Goal: Information Seeking & Learning: Find specific fact

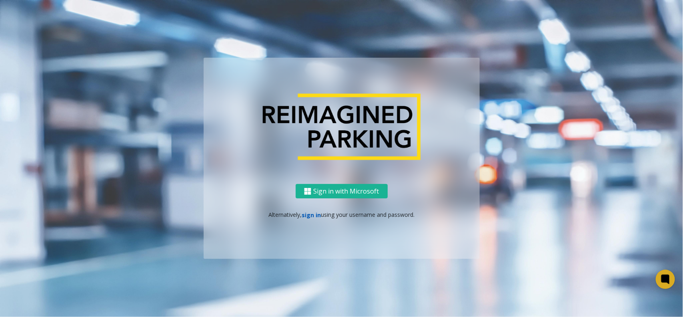
click at [307, 215] on link "sign in" at bounding box center [311, 215] width 19 height 8
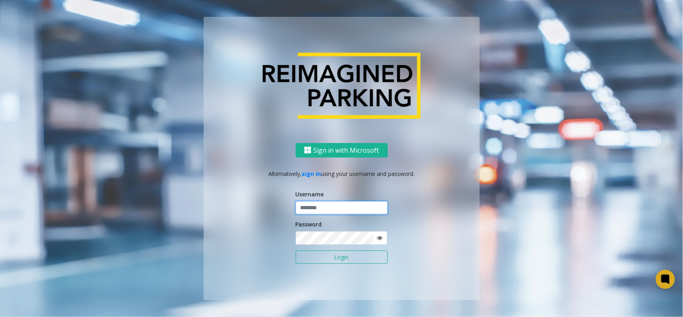
drag, startPoint x: 327, startPoint y: 213, endPoint x: 333, endPoint y: 213, distance: 6.0
click at [327, 213] on input "text" at bounding box center [342, 208] width 92 height 14
type input "**********"
click at [341, 253] on button "Login" at bounding box center [342, 257] width 92 height 14
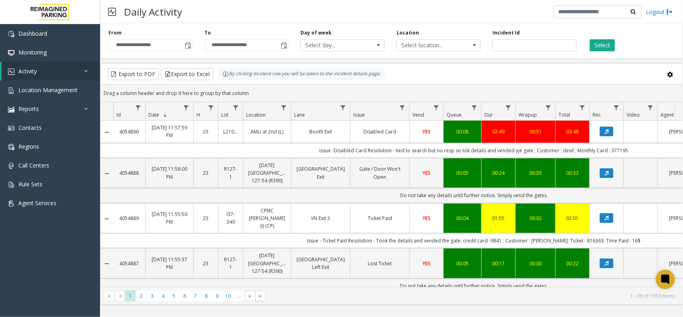
click at [597, 32] on div "Select" at bounding box center [631, 40] width 96 height 22
click at [598, 42] on button "Select" at bounding box center [602, 45] width 25 height 12
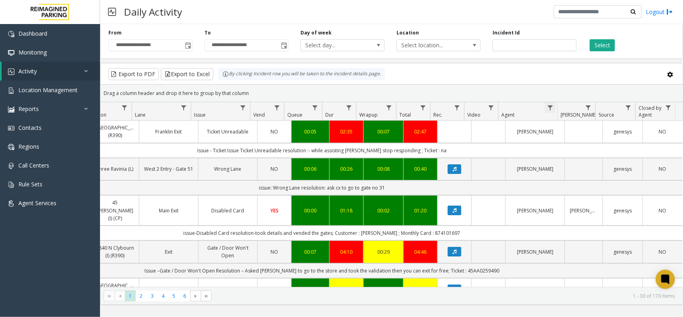
click at [548, 110] on span "Data table" at bounding box center [550, 107] width 6 height 6
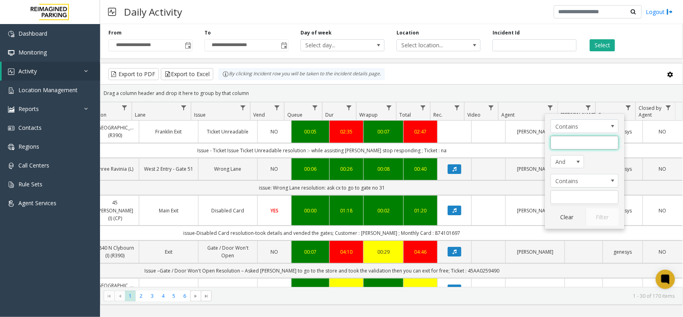
click at [561, 139] on input "Agent Filter" at bounding box center [585, 143] width 68 height 14
type input "*******"
click at [602, 215] on button "Filter" at bounding box center [602, 217] width 33 height 18
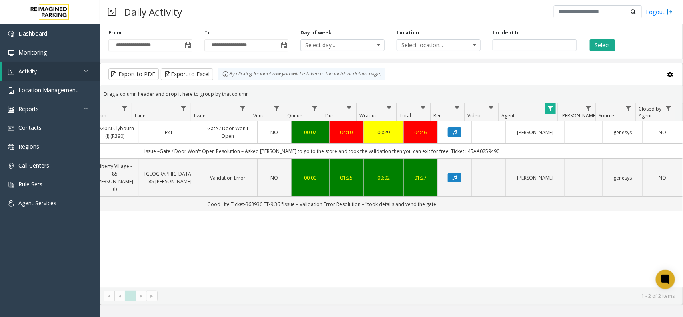
drag, startPoint x: 502, startPoint y: 275, endPoint x: 478, endPoint y: 281, distance: 24.8
click at [477, 280] on div "4059684 Aug 20, 2025 11:01:47 AM 11 I22-69 1840 N Clybourn (I) (R390) Exit Gate…" at bounding box center [391, 203] width 582 height 165
drag, startPoint x: 485, startPoint y: 276, endPoint x: 435, endPoint y: 277, distance: 49.6
click at [435, 277] on div "4059684 Aug 20, 2025 11:01:47 AM 11 I22-69 1840 N Clybourn (I) (R390) Exit Gate…" at bounding box center [391, 203] width 582 height 165
click at [445, 273] on div "4059684 Aug 20, 2025 11:01:47 AM 11 I22-69 1840 N Clybourn (I) (R390) Exit Gate…" at bounding box center [391, 203] width 582 height 165
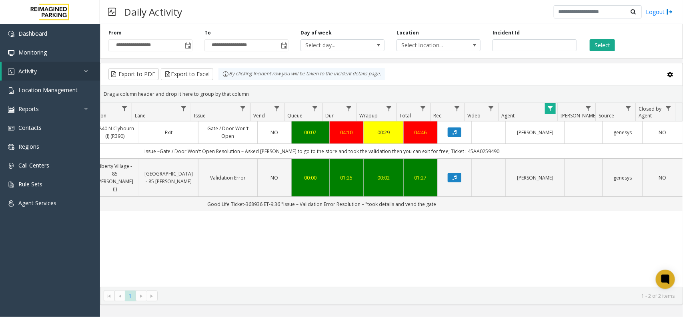
click at [441, 255] on div "4059684 Aug 20, 2025 11:01:47 AM 11 I22-69 1840 N Clybourn (I) (R390) Exit Gate…" at bounding box center [391, 203] width 582 height 165
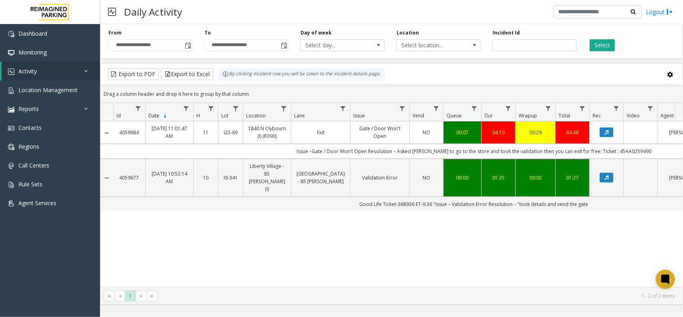
click at [309, 245] on div "4059684 Aug 20, 2025 11:01:47 AM 11 I22-69 1840 N Clybourn (I) (R390) Exit Gate…" at bounding box center [391, 203] width 582 height 165
click at [37, 85] on link "Location Management" at bounding box center [50, 89] width 100 height 19
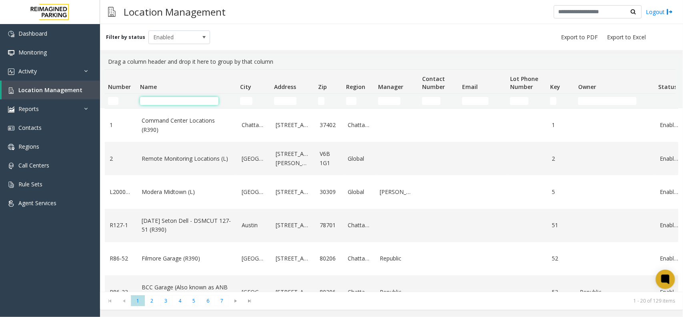
click at [201, 103] on input "Name Filter" at bounding box center [179, 101] width 78 height 8
click at [109, 101] on input "Number Filter" at bounding box center [113, 101] width 10 height 8
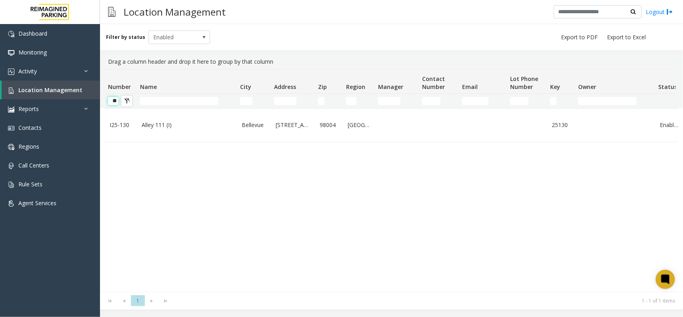
scroll to position [0, 1]
type input "*"
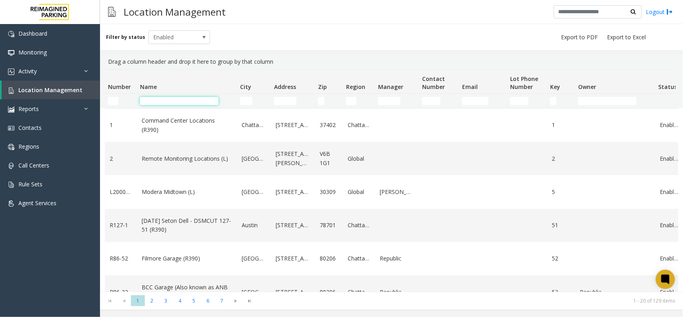
click at [151, 104] on input "Name Filter" at bounding box center [179, 101] width 78 height 8
click at [116, 101] on input "Number Filter" at bounding box center [113, 101] width 10 height 8
type input "****"
click at [175, 104] on input "Name Filter" at bounding box center [179, 101] width 78 height 8
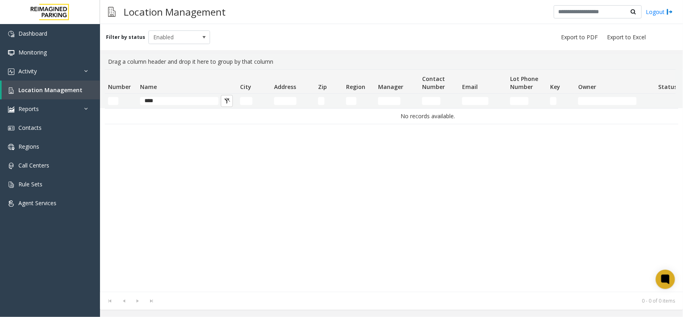
drag, startPoint x: 141, startPoint y: 104, endPoint x: 132, endPoint y: 105, distance: 8.8
click at [133, 105] on tr "****" at bounding box center [428, 101] width 646 height 14
click at [163, 98] on input "****" at bounding box center [179, 101] width 78 height 8
type input "*"
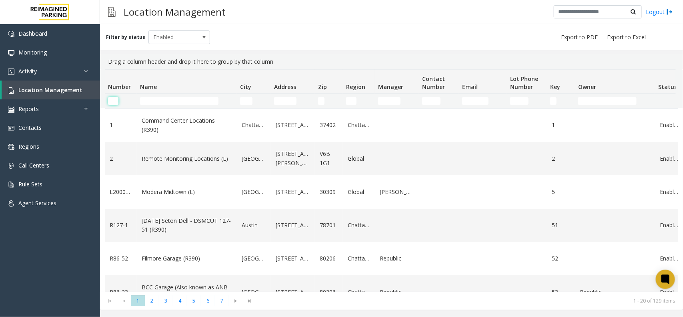
click at [114, 101] on input "Number Filter" at bounding box center [113, 101] width 10 height 8
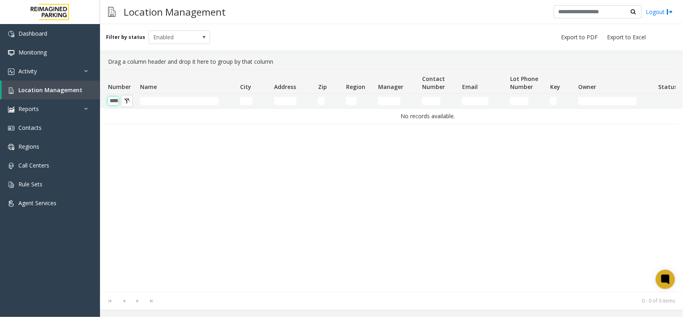
type input "****"
click at [154, 104] on input "Name Filter" at bounding box center [179, 101] width 78 height 8
click at [117, 100] on input "****" at bounding box center [113, 101] width 10 height 8
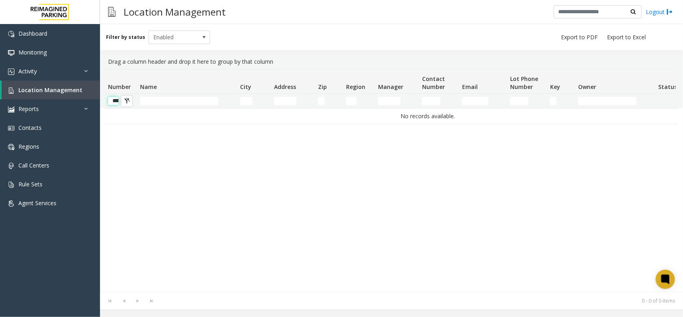
click at [117, 100] on input "****" at bounding box center [113, 101] width 10 height 8
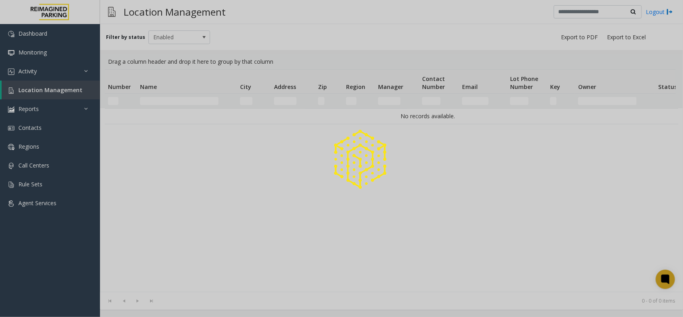
click at [158, 105] on div at bounding box center [341, 158] width 683 height 317
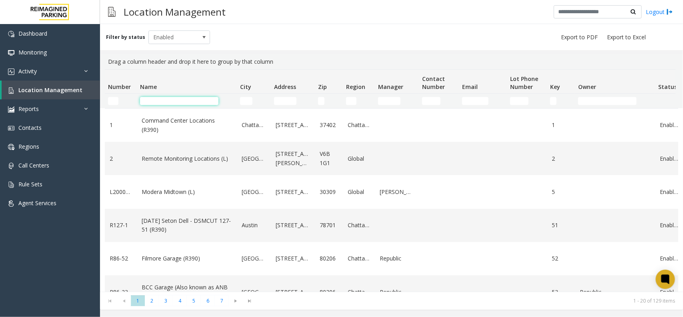
click at [155, 102] on input "Name Filter" at bounding box center [179, 101] width 78 height 8
type input "****"
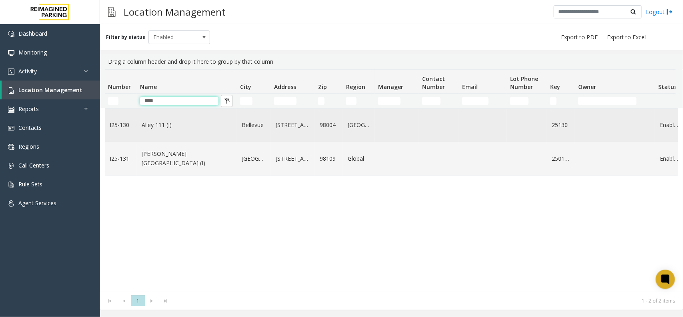
drag, startPoint x: 160, startPoint y: 99, endPoint x: 109, endPoint y: 114, distance: 53.4
click at [108, 109] on div "Number Name City Address Zip Region Manager Contact Number Email Lot Phone Numb…" at bounding box center [391, 180] width 583 height 222
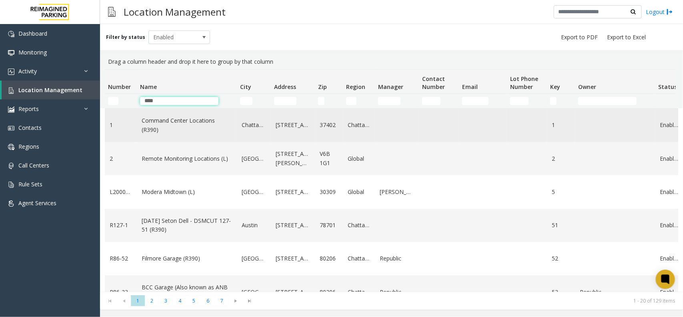
type input "*****"
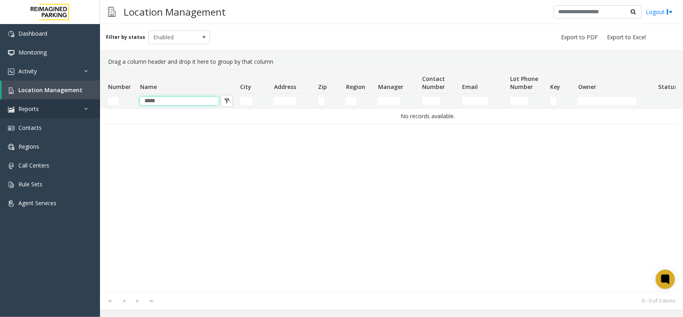
drag, startPoint x: 179, startPoint y: 100, endPoint x: 72, endPoint y: 100, distance: 106.9
click at [72, 100] on app-root "Dashboard Monitoring Activity Daily Activity Lane Activity Agent Activity Quali…" at bounding box center [341, 158] width 683 height 317
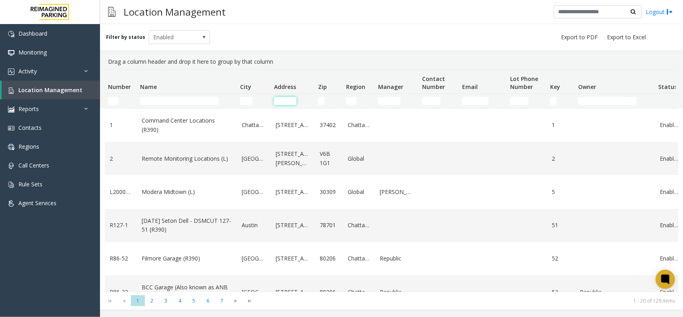
click at [289, 102] on input "Address Filter" at bounding box center [285, 101] width 22 height 8
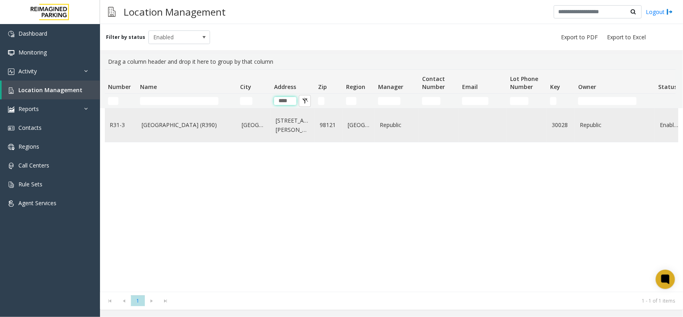
type input "****"
click at [257, 126] on link "Seattle" at bounding box center [254, 124] width 24 height 9
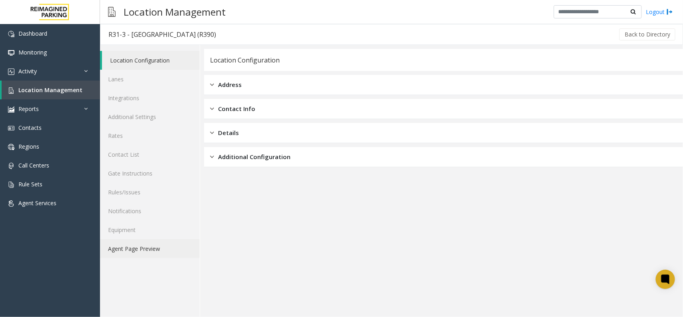
click at [145, 253] on link "Agent Page Preview" at bounding box center [150, 248] width 100 height 19
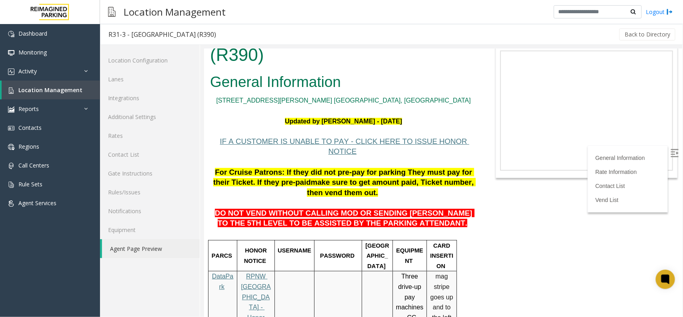
scroll to position [50, 0]
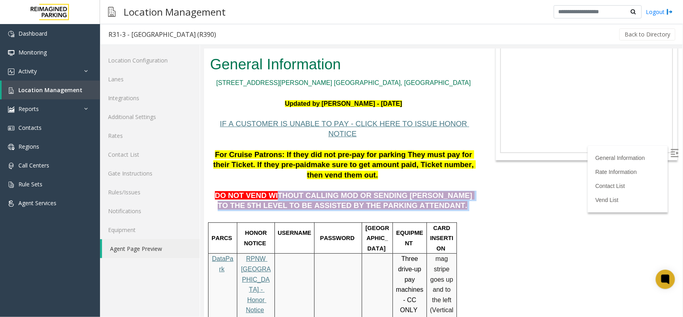
drag, startPoint x: 266, startPoint y: 173, endPoint x: 430, endPoint y: 190, distance: 164.6
click at [429, 191] on p "DO NOT VEND WITHOUT CALLING MOD OR SENDING PARKER TO THE 5TH LEVEL TO BE ASSIST…" at bounding box center [343, 195] width 267 height 31
click at [670, 148] on img at bounding box center [674, 152] width 8 height 8
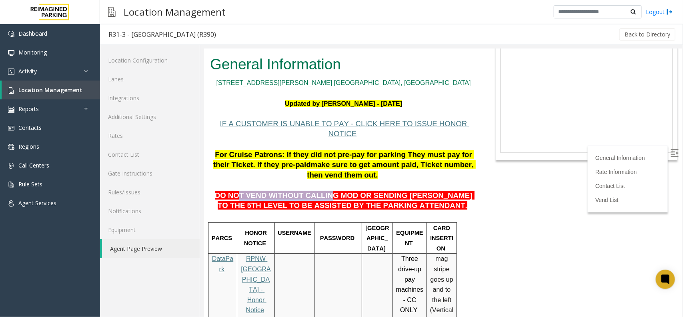
drag, startPoint x: 244, startPoint y: 175, endPoint x: 355, endPoint y: 178, distance: 110.5
click at [338, 191] on span "DO NOT VEND WITHOUT CALLING MOD OR SENDING PARKER TO THE 5TH LEVEL TO BE ASSIST…" at bounding box center [345, 200] width 260 height 19
click at [400, 191] on span "DO NOT VEND WITHOUT CALLING MOD OR SENDING PARKER TO THE 5TH LEVEL TO BE ASSIST…" at bounding box center [345, 200] width 260 height 19
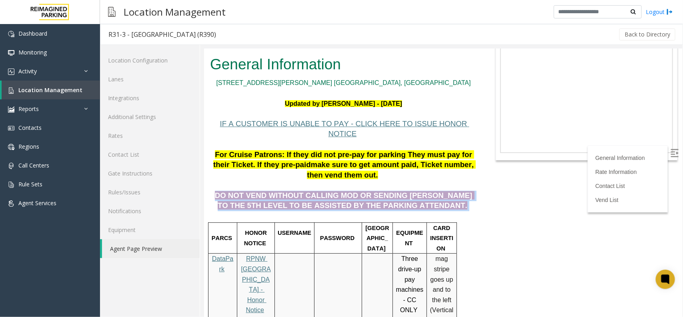
click at [400, 191] on span "DO NOT VEND WITHOUT CALLING MOD OR SENDING PARKER TO THE 5TH LEVEL TO BE ASSIST…" at bounding box center [345, 200] width 260 height 19
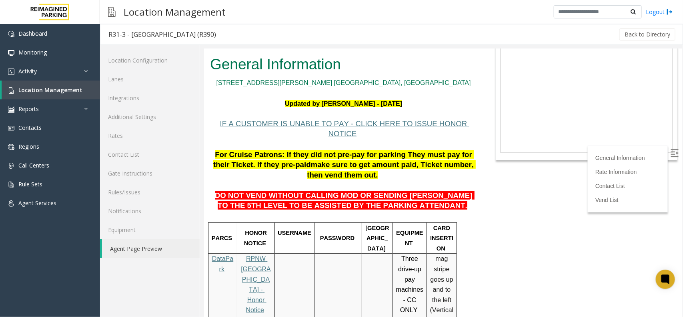
click at [311, 160] on span "make sure to get amount paid, Ticket number, then vend them out." at bounding box center [391, 169] width 169 height 19
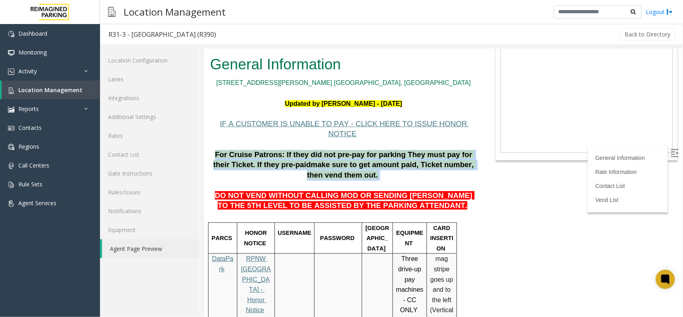
click at [311, 160] on span "make sure to get amount paid, Ticket number, then vend them out." at bounding box center [391, 169] width 169 height 19
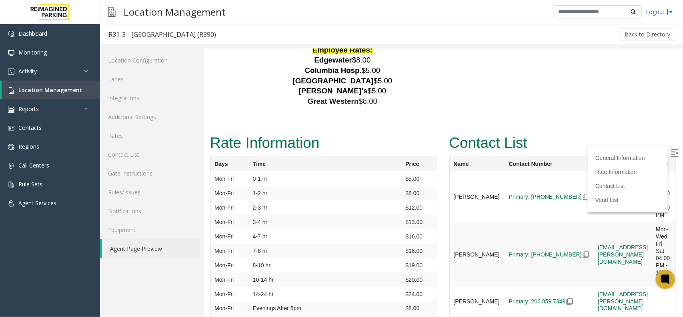
scroll to position [1786, 0]
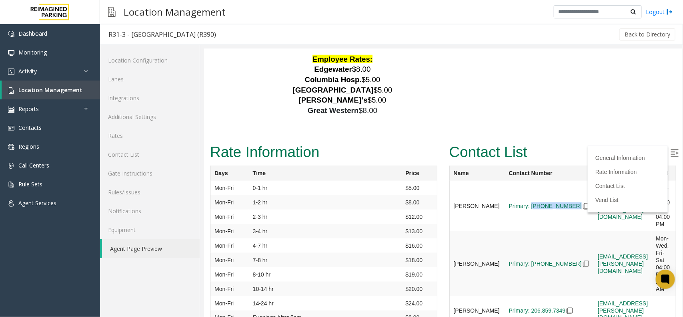
drag, startPoint x: 509, startPoint y: 135, endPoint x: 546, endPoint y: 145, distance: 38.2
click at [546, 180] on td "Primary: (206) 549-2823" at bounding box center [549, 205] width 89 height 50
copy link "(206) 549-2823"
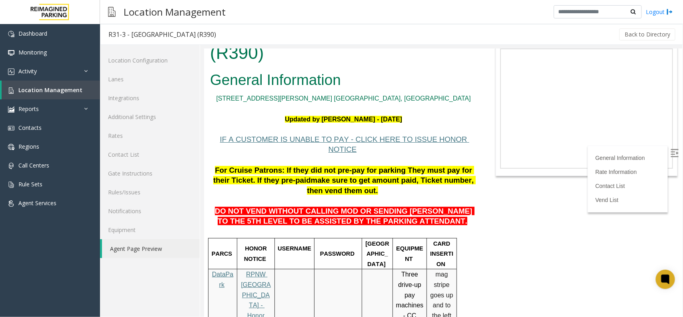
scroll to position [0, 0]
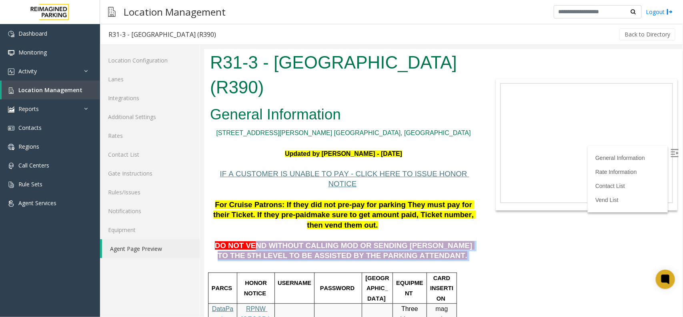
drag, startPoint x: 249, startPoint y: 226, endPoint x: 439, endPoint y: 235, distance: 190.7
click at [438, 235] on p "DO NOT VEND WITHOUT CALLING MOD OR SENDING PARKER TO THE 5TH LEVEL TO BE ASSIST…" at bounding box center [343, 245] width 267 height 31
click at [443, 238] on p "DO NOT VEND WITHOUT CALLING MOD OR SENDING PARKER TO THE 5TH LEVEL TO BE ASSIST…" at bounding box center [343, 245] width 267 height 31
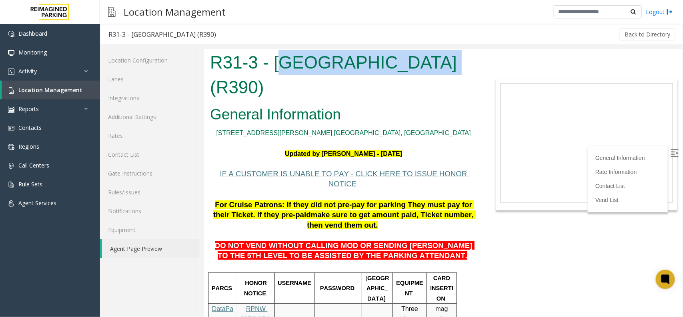
drag, startPoint x: 281, startPoint y: 62, endPoint x: 435, endPoint y: 69, distance: 154.3
click at [435, 69] on h1 "R31-3 - Bell Street Garage (R390)" at bounding box center [343, 74] width 267 height 49
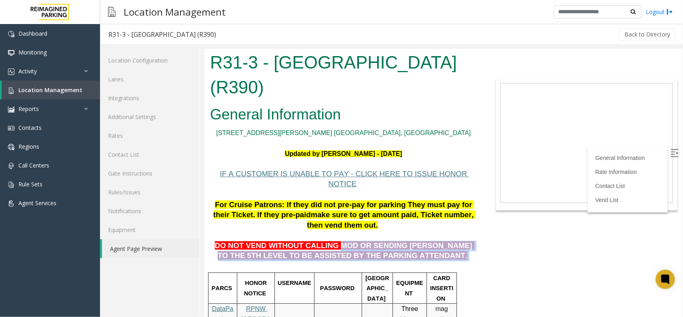
drag, startPoint x: 319, startPoint y: 225, endPoint x: 449, endPoint y: 232, distance: 129.8
click at [449, 232] on p "DO NOT VEND WITHOUT CALLING MOD OR SENDING PARKER TO THE 5TH LEVEL TO BE ASSIST…" at bounding box center [343, 245] width 267 height 31
click at [449, 231] on p "DO NOT VEND WITHOUT CALLING MOD OR SENDING PARKER TO THE 5TH LEVEL TO BE ASSIST…" at bounding box center [343, 245] width 267 height 31
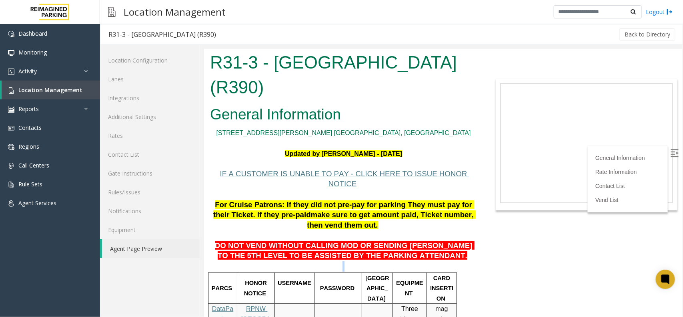
click at [449, 231] on p "DO NOT VEND WITHOUT CALLING MOD OR SENDING PARKER TO THE 5TH LEVEL TO BE ASSIST…" at bounding box center [343, 245] width 267 height 31
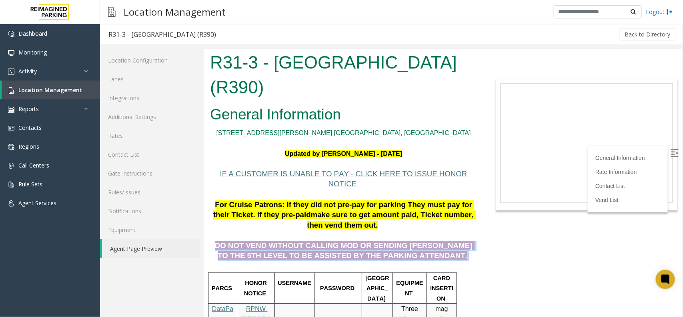
click at [448, 231] on p "DO NOT VEND WITHOUT CALLING MOD OR SENDING PARKER TO THE 5TH LEVEL TO BE ASSIST…" at bounding box center [343, 245] width 267 height 31
click at [441, 237] on p "DO NOT VEND WITHOUT CALLING MOD OR SENDING PARKER TO THE 5TH LEVEL TO BE ASSIST…" at bounding box center [343, 245] width 267 height 31
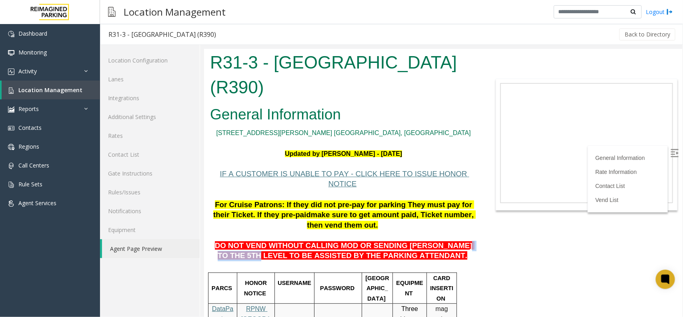
drag, startPoint x: 426, startPoint y: 226, endPoint x: 461, endPoint y: 225, distance: 34.8
click at [461, 241] on span "DO NOT VEND WITHOUT CALLING MOD OR SENDING PARKER TO THE 5TH LEVEL TO BE ASSIST…" at bounding box center [345, 250] width 260 height 19
drag, startPoint x: 374, startPoint y: 235, endPoint x: 413, endPoint y: 236, distance: 38.8
click at [413, 236] on p "DO NOT VEND WITHOUT CALLING MOD OR SENDING PARKER TO THE 5TH LEVEL TO BE ASSIST…" at bounding box center [343, 245] width 267 height 31
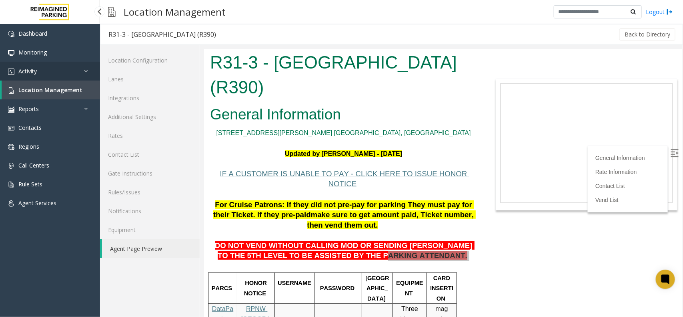
click at [47, 69] on link "Activity" at bounding box center [50, 71] width 100 height 19
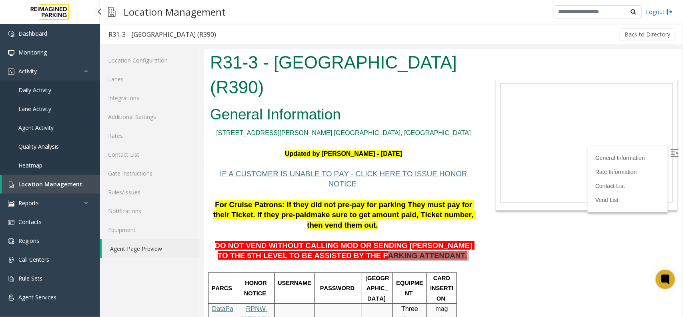
click at [59, 93] on link "Daily Activity" at bounding box center [50, 89] width 100 height 19
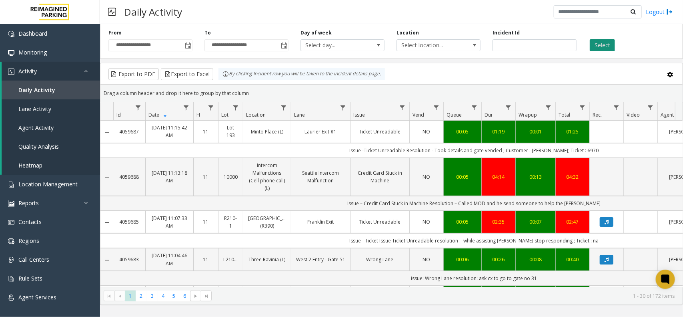
click at [597, 45] on button "Select" at bounding box center [602, 45] width 25 height 12
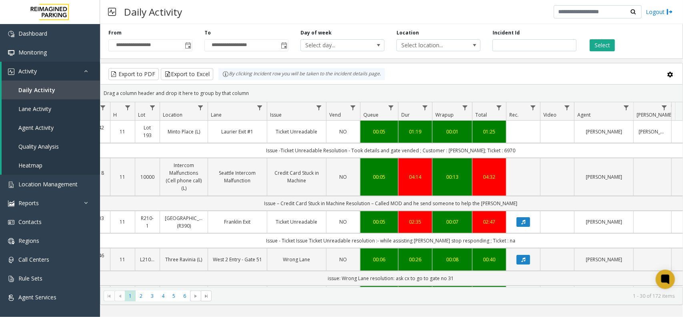
scroll to position [0, 99]
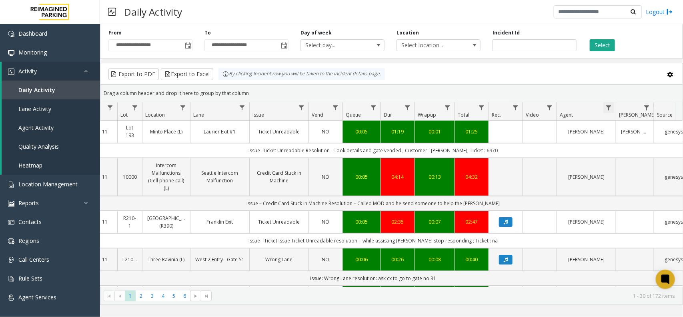
click at [608, 108] on span "Data table" at bounding box center [609, 107] width 6 height 6
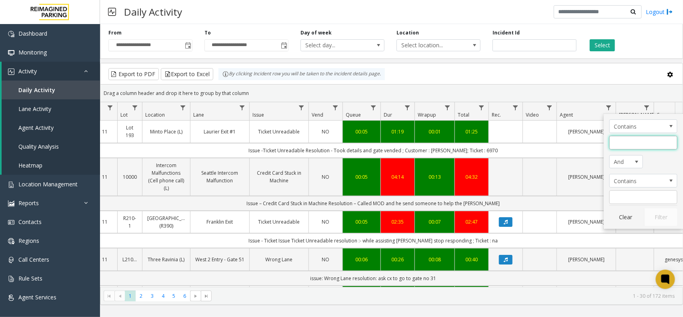
click at [616, 146] on input "Agent Filter" at bounding box center [644, 143] width 68 height 14
type input "*******"
click at [662, 211] on button "Filter" at bounding box center [660, 217] width 33 height 18
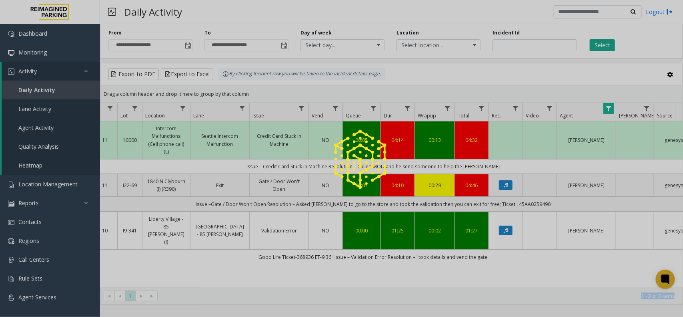
drag, startPoint x: 458, startPoint y: 295, endPoint x: 428, endPoint y: 285, distance: 31.9
click at [428, 285] on kendo-grid "Export to PDF Export to Excel By clicking Incident row you will be taken to the…" at bounding box center [391, 184] width 583 height 242
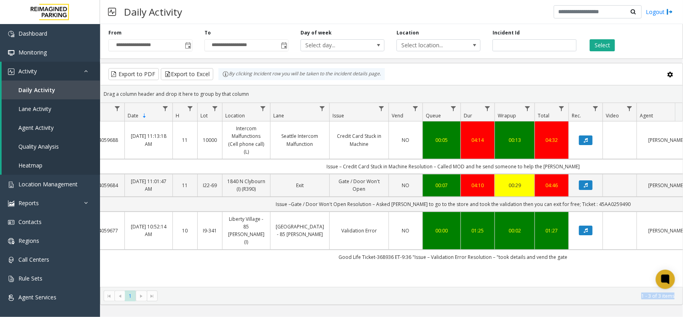
scroll to position [0, 1]
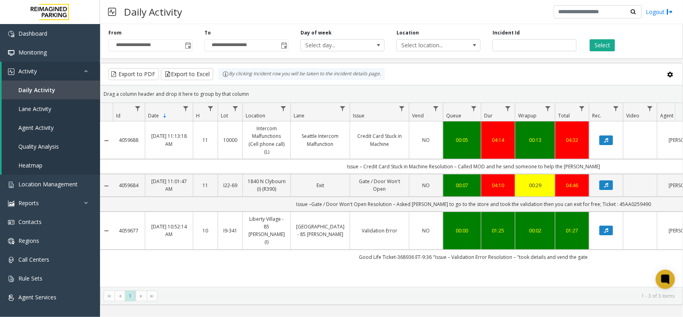
click at [339, 267] on div "4059688 Aug 20, 2025 11:13:18 AM 11 10000 Intercom Malfunctions (Cell phone cal…" at bounding box center [391, 203] width 582 height 165
click at [221, 271] on div "4059688 Aug 20, 2025 11:13:18 AM 11 10000 Intercom Malfunctions (Cell phone cal…" at bounding box center [391, 203] width 582 height 165
click at [475, 19] on div "Daily Activity Logout" at bounding box center [391, 12] width 583 height 24
click at [603, 47] on button "Select" at bounding box center [602, 45] width 25 height 12
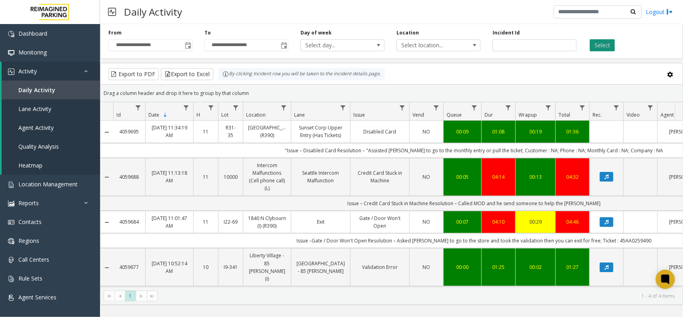
click at [610, 51] on button "Select" at bounding box center [602, 45] width 25 height 12
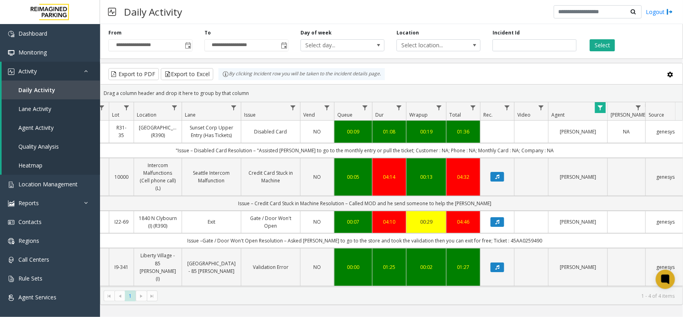
scroll to position [15, 109]
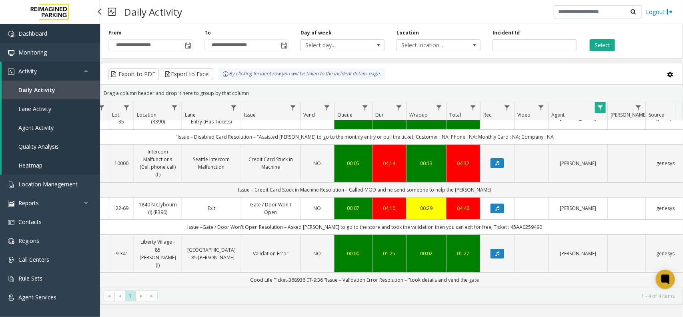
click at [62, 38] on link "Dashboard" at bounding box center [50, 33] width 100 height 19
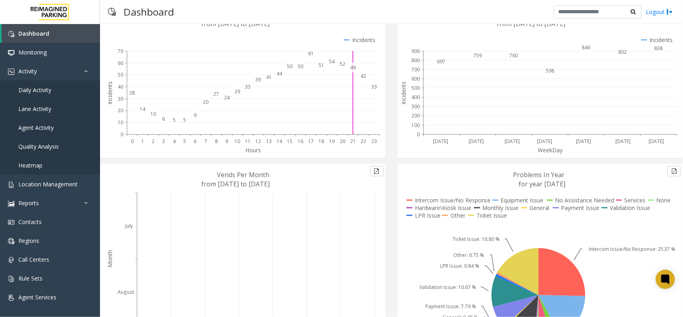
scroll to position [119, 0]
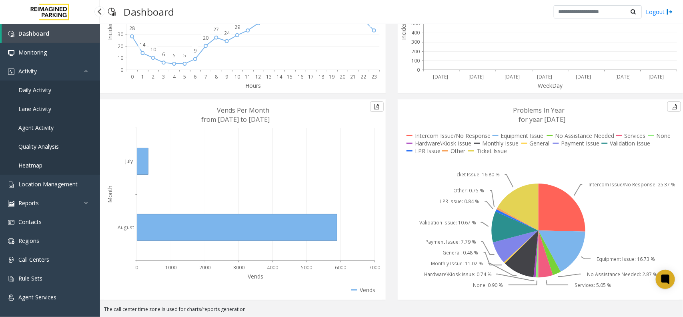
click at [47, 86] on span "Daily Activity" at bounding box center [34, 90] width 33 height 8
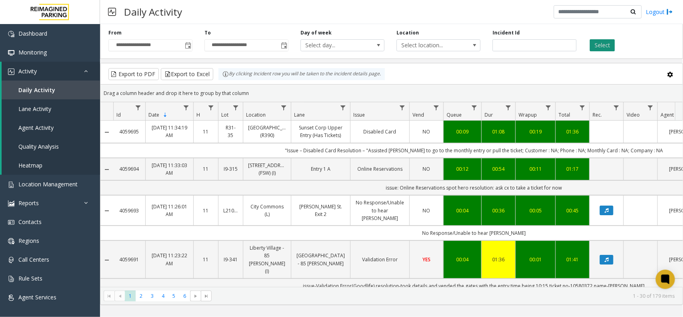
click at [597, 43] on button "Select" at bounding box center [602, 45] width 25 height 12
click at [666, 111] on th "Agent" at bounding box center [687, 111] width 59 height 18
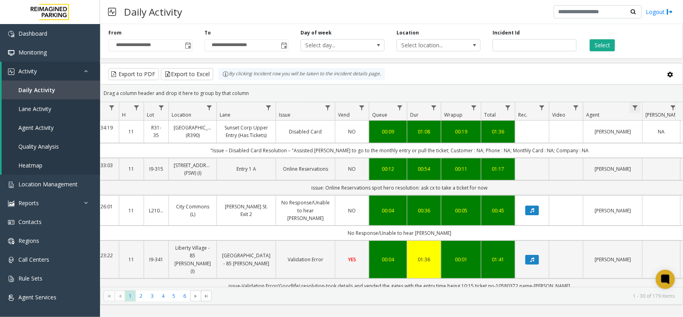
click at [634, 109] on span "Data table" at bounding box center [635, 107] width 6 height 6
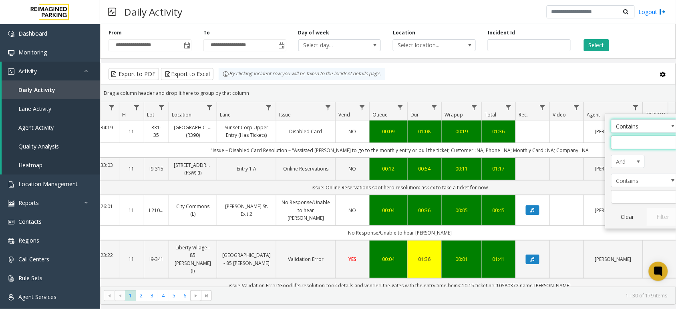
click at [635, 144] on input "Agent Filter" at bounding box center [645, 143] width 68 height 14
type input "*******"
click button "Filter" at bounding box center [662, 217] width 33 height 18
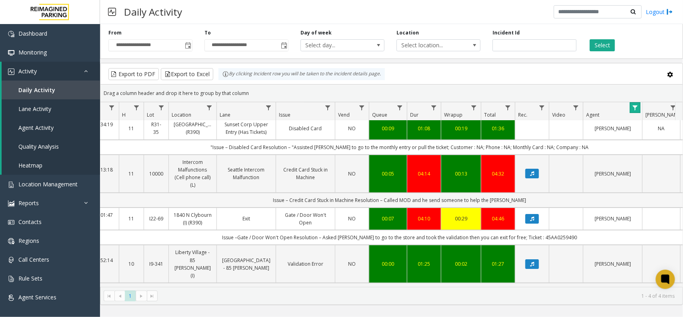
scroll to position [0, 74]
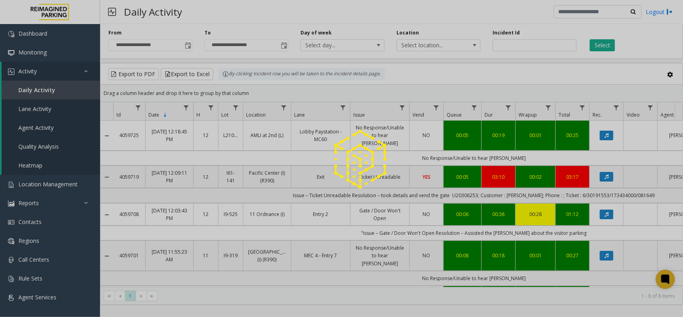
scroll to position [0, 74]
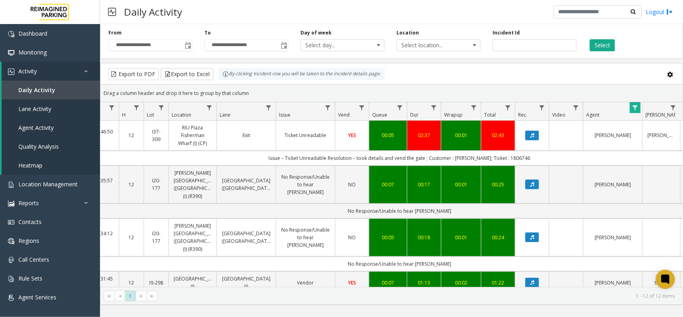
drag, startPoint x: 598, startPoint y: 37, endPoint x: 603, endPoint y: 41, distance: 5.7
click at [600, 38] on div "Select" at bounding box center [631, 40] width 96 height 22
click at [606, 47] on button "Select" at bounding box center [602, 45] width 25 height 12
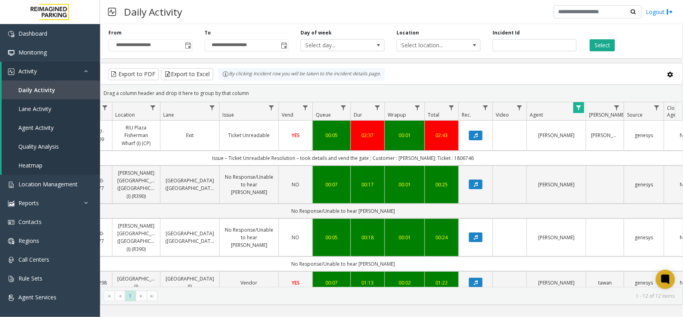
scroll to position [0, 0]
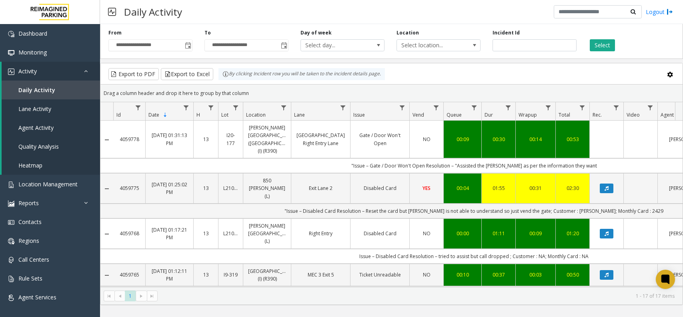
click at [604, 47] on button "Select" at bounding box center [602, 45] width 25 height 12
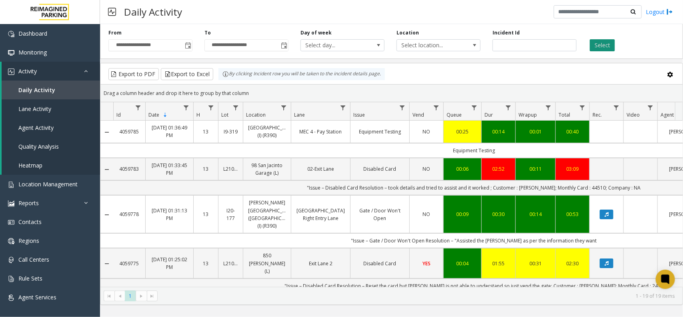
click at [591, 43] on button "Select" at bounding box center [602, 45] width 25 height 12
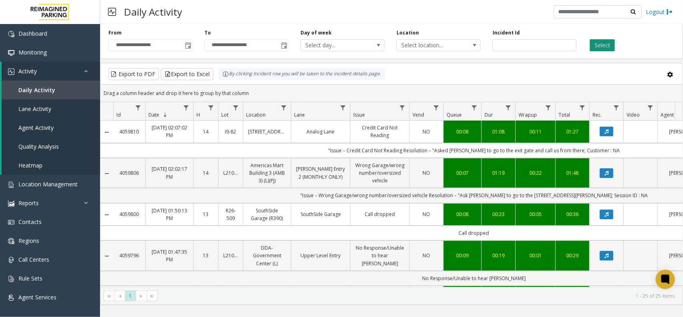
click at [603, 48] on button "Select" at bounding box center [602, 45] width 25 height 12
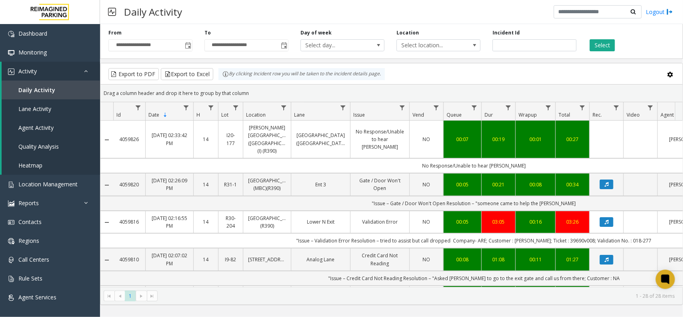
click at [445, 18] on div "Daily Activity Logout" at bounding box center [391, 12] width 583 height 24
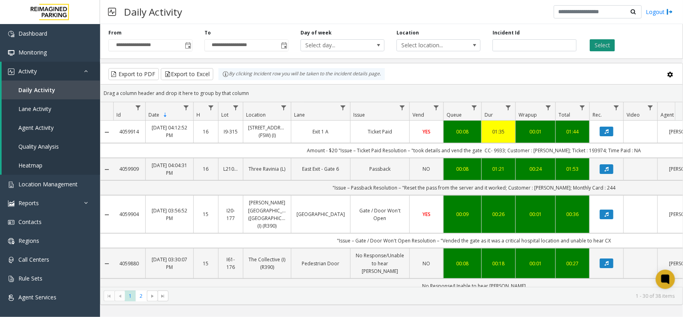
click at [593, 46] on button "Select" at bounding box center [602, 45] width 25 height 12
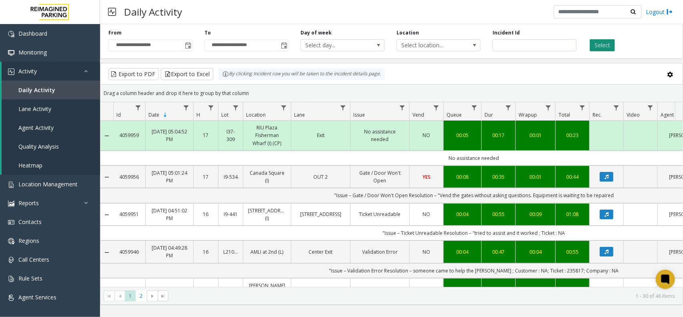
click at [600, 40] on button "Select" at bounding box center [602, 45] width 25 height 12
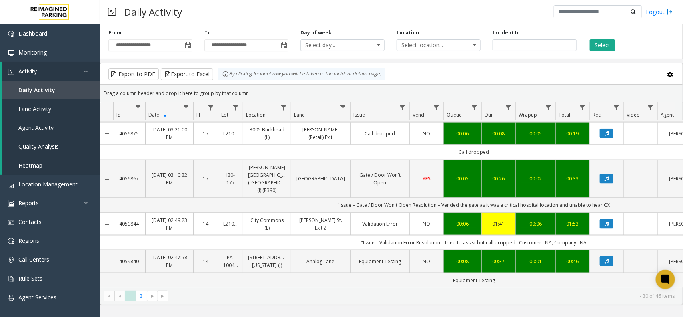
drag, startPoint x: 389, startPoint y: 287, endPoint x: 449, endPoint y: 287, distance: 60.4
click at [449, 287] on kendo-pager "* * 1 2 1 - 30 of 46 items" at bounding box center [391, 296] width 582 height 18
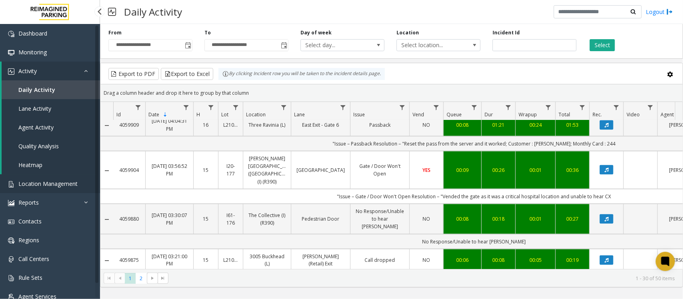
click at [68, 177] on link "Location Management" at bounding box center [50, 184] width 100 height 19
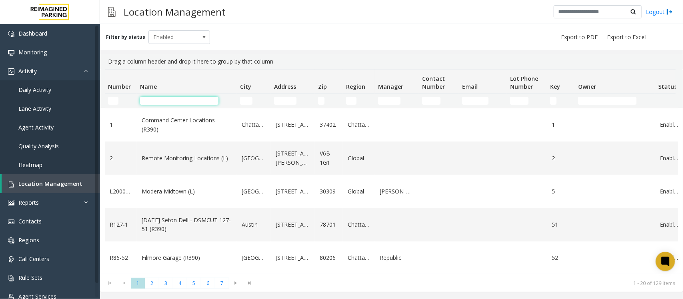
click at [167, 103] on input "Name Filter" at bounding box center [179, 101] width 78 height 8
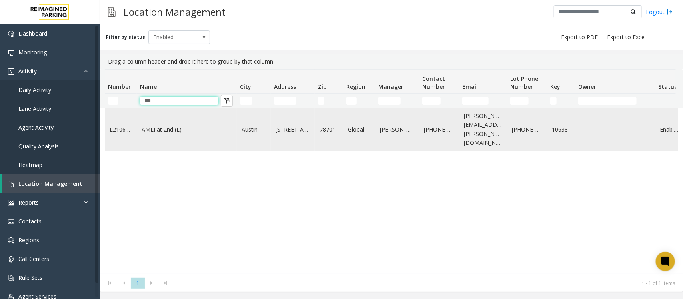
type input "**"
click at [190, 128] on link "AMLI at 2nd (L)" at bounding box center [187, 129] width 90 height 9
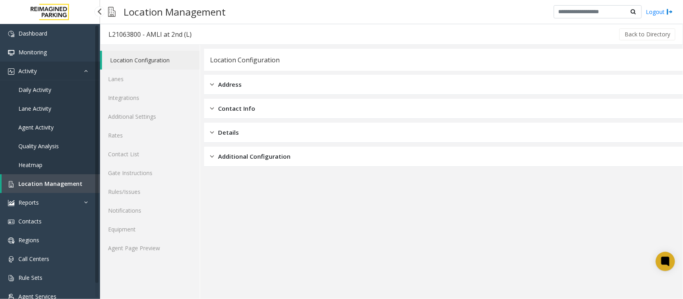
click at [59, 79] on link "Activity" at bounding box center [50, 71] width 100 height 19
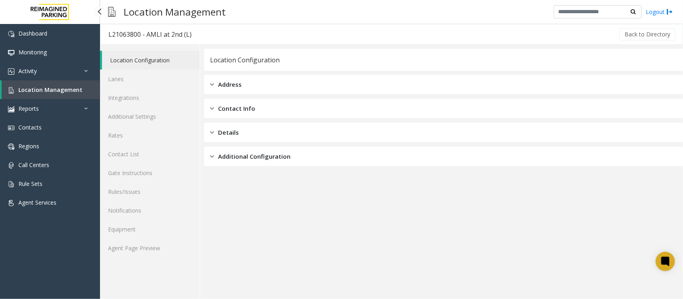
click at [59, 91] on span "Location Management" at bounding box center [50, 90] width 64 height 8
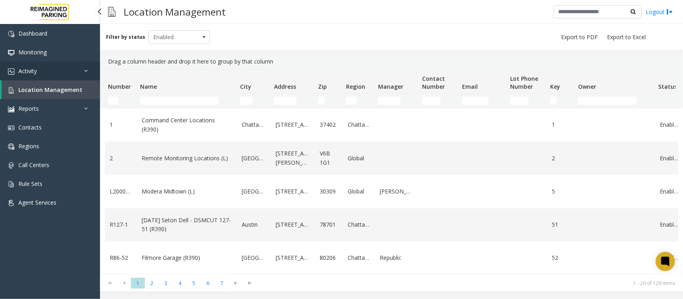
click at [61, 77] on link "Activity" at bounding box center [50, 71] width 100 height 19
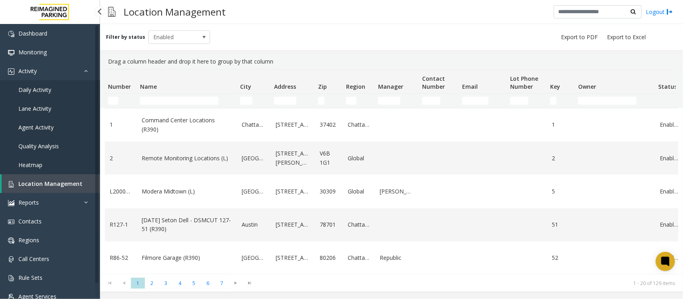
click at [69, 93] on link "Daily Activity" at bounding box center [50, 89] width 100 height 19
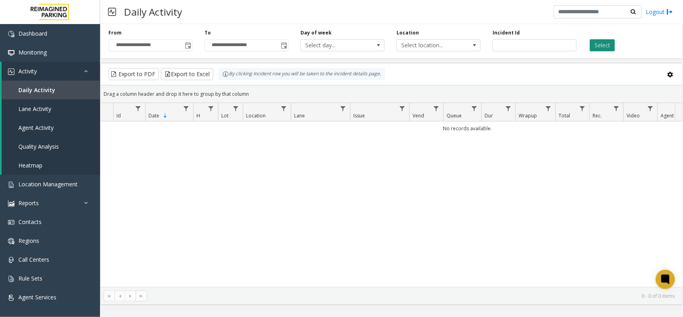
click at [591, 49] on button "Select" at bounding box center [602, 45] width 25 height 12
click at [191, 46] on div "**********" at bounding box center [150, 40] width 96 height 22
click at [190, 46] on span "Toggle popup" at bounding box center [188, 45] width 6 height 6
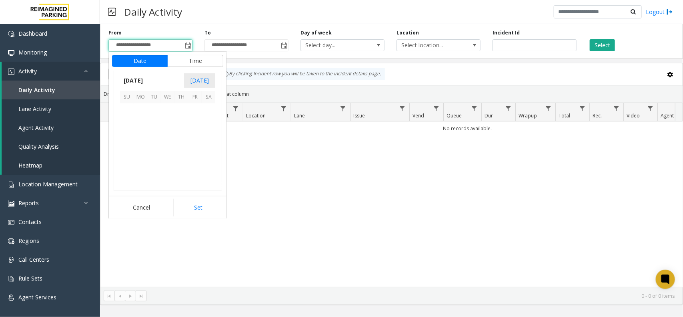
scroll to position [143485, 0]
click at [169, 150] on span "20" at bounding box center [168, 151] width 14 height 14
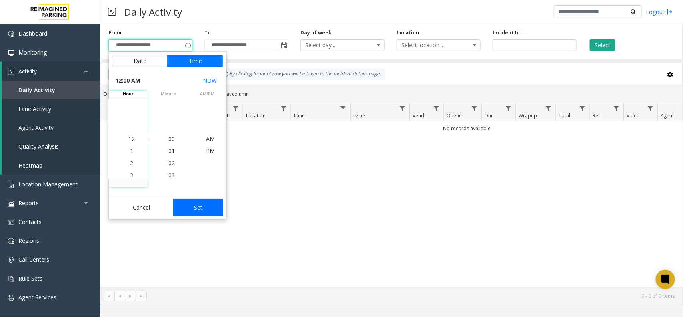
click at [209, 213] on button "Set" at bounding box center [198, 208] width 50 height 18
type input "**********"
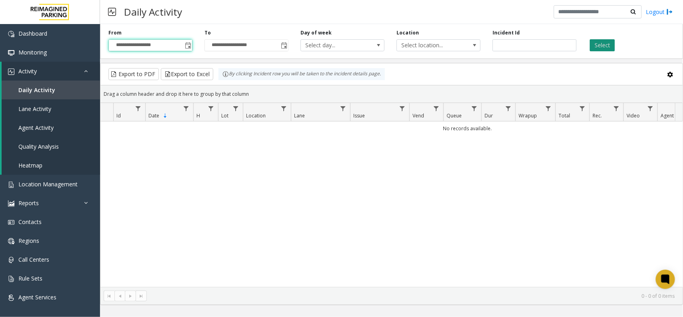
click at [590, 43] on button "Select" at bounding box center [602, 45] width 25 height 12
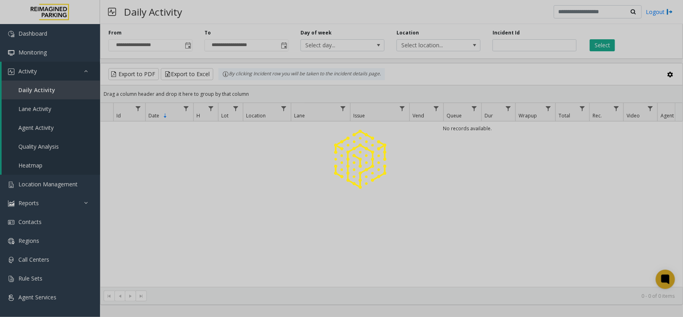
click at [595, 48] on div at bounding box center [341, 158] width 683 height 317
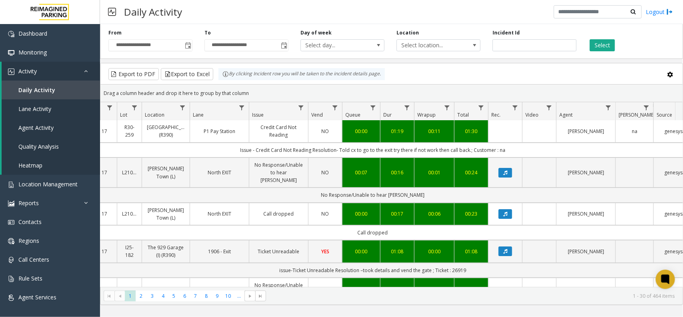
scroll to position [0, 101]
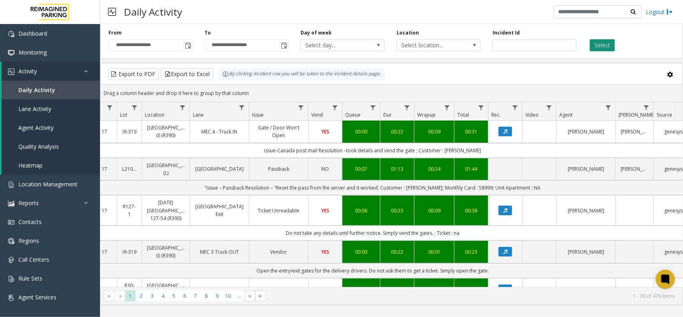
click at [611, 43] on button "Select" at bounding box center [602, 45] width 25 height 12
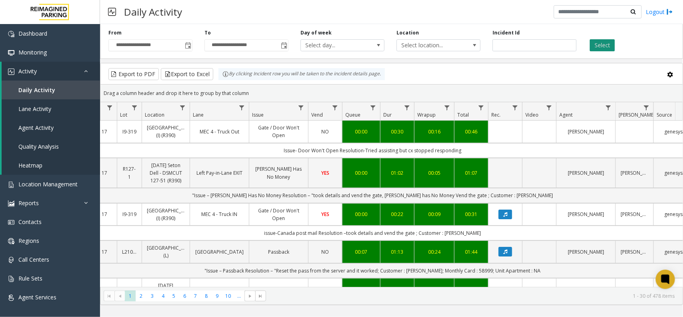
click at [611, 47] on button "Select" at bounding box center [602, 45] width 25 height 12
click at [610, 105] on span "Data table" at bounding box center [608, 107] width 6 height 6
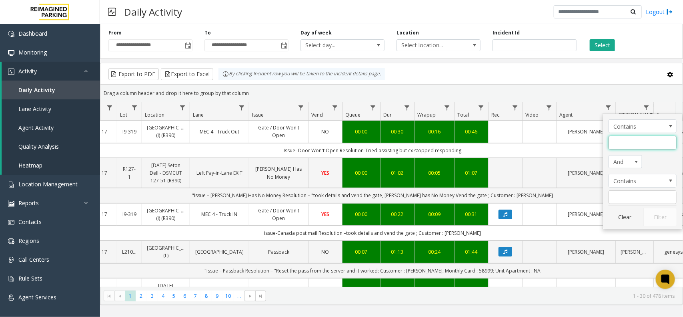
click at [621, 142] on input "Agent Filter" at bounding box center [643, 143] width 68 height 14
type input "*******"
click at [669, 211] on button "Filter" at bounding box center [660, 217] width 33 height 18
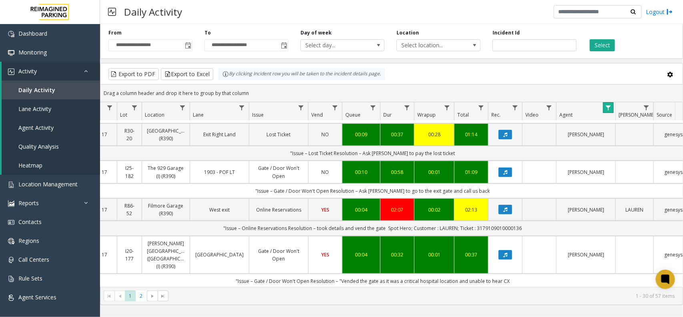
scroll to position [283, 101]
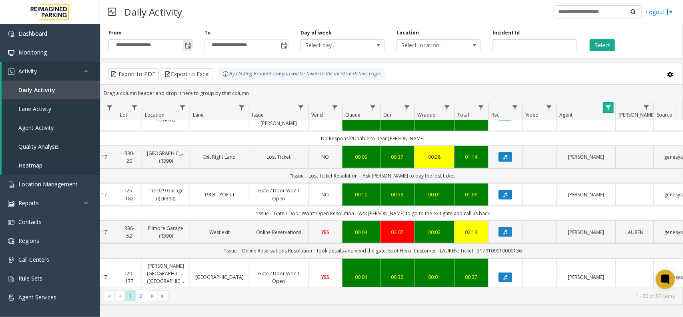
click at [189, 44] on span "Toggle popup" at bounding box center [188, 45] width 6 height 6
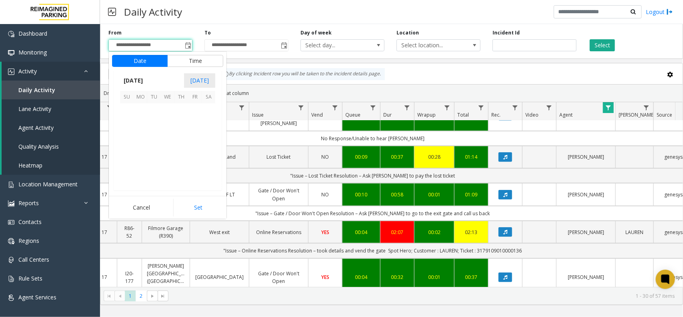
scroll to position [143485, 0]
click at [152, 152] on span "19" at bounding box center [154, 151] width 14 height 14
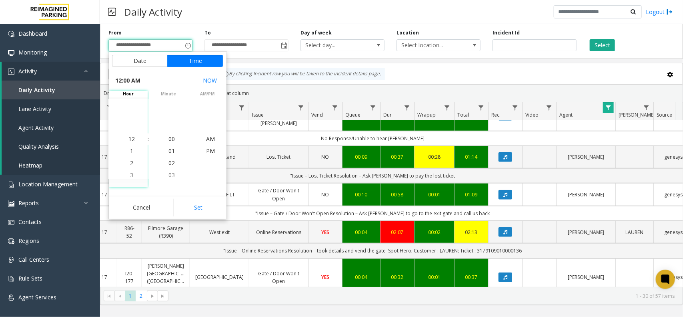
click at [212, 203] on button "Set" at bounding box center [198, 208] width 50 height 18
type input "**********"
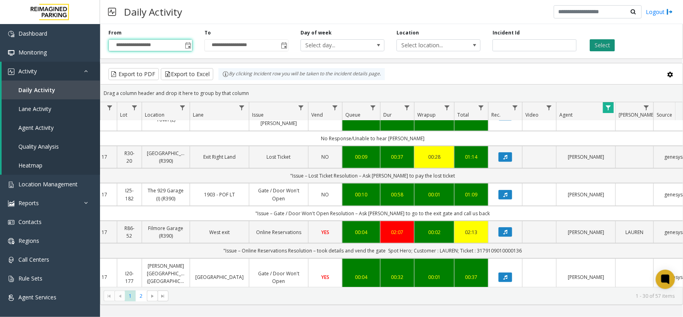
click at [612, 45] on button "Select" at bounding box center [602, 45] width 25 height 12
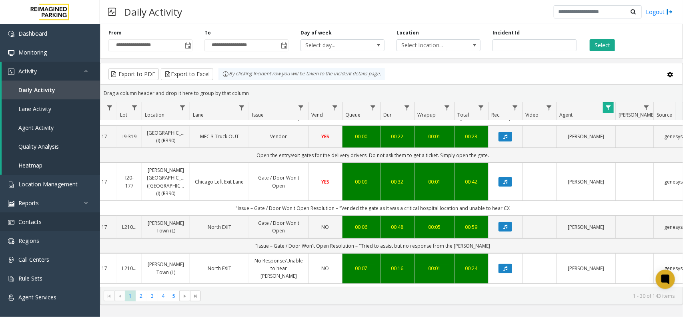
scroll to position [0, 101]
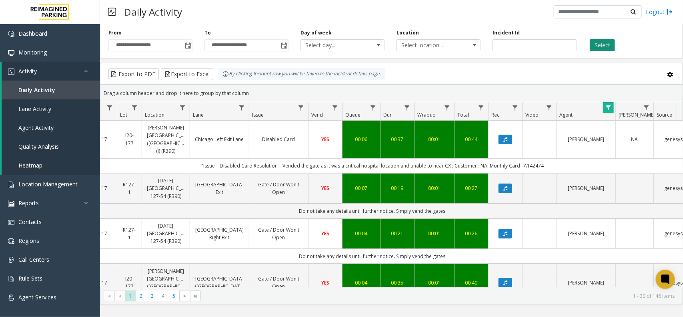
click at [603, 46] on button "Select" at bounding box center [602, 45] width 25 height 12
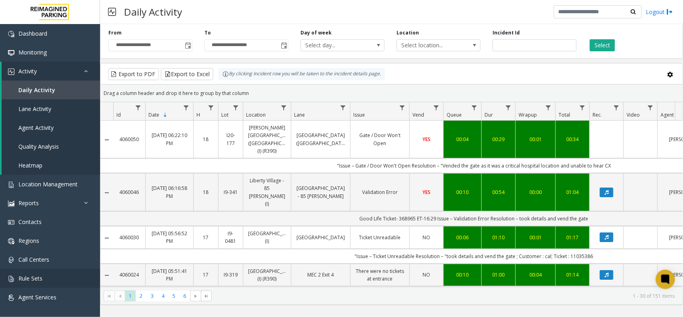
scroll to position [0, 101]
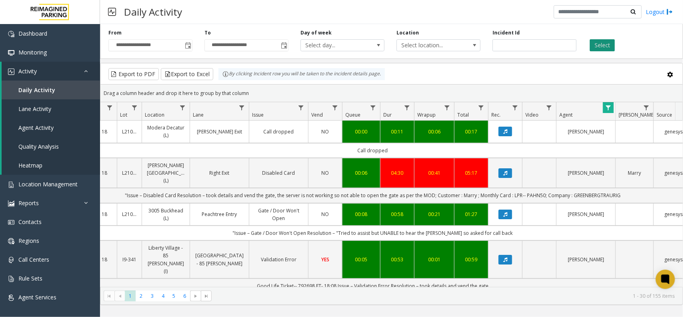
click at [595, 41] on button "Select" at bounding box center [602, 45] width 25 height 12
click at [44, 93] on link "Daily Activity" at bounding box center [51, 89] width 98 height 19
click at [598, 47] on button "Select" at bounding box center [602, 45] width 25 height 12
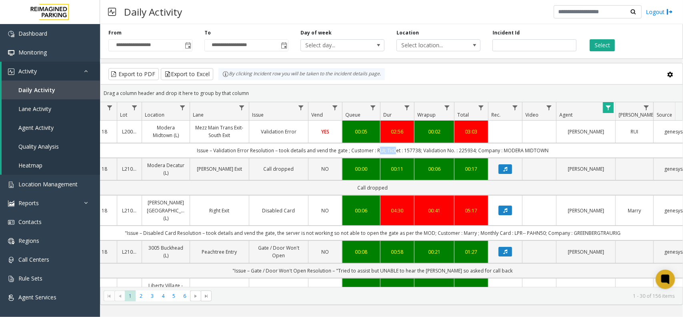
drag, startPoint x: 376, startPoint y: 152, endPoint x: 393, endPoint y: 151, distance: 16.8
click at [393, 151] on td "Issue – Validation Error Resolution – took details and vend the gate ; Customer…" at bounding box center [373, 150] width 722 height 15
copy td "RUI; Tic"
click at [409, 151] on td "Issue – Validation Error Resolution – took details and vend the gate ; Customer…" at bounding box center [373, 150] width 722 height 15
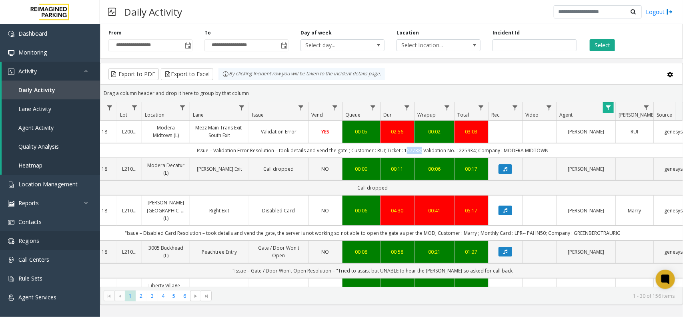
copy td "157738"
click at [466, 152] on td "Issue – Validation Error Resolution – took details and vend the gate ; Customer…" at bounding box center [373, 150] width 722 height 15
copy td "225934"
drag, startPoint x: 503, startPoint y: 149, endPoint x: 549, endPoint y: 149, distance: 45.6
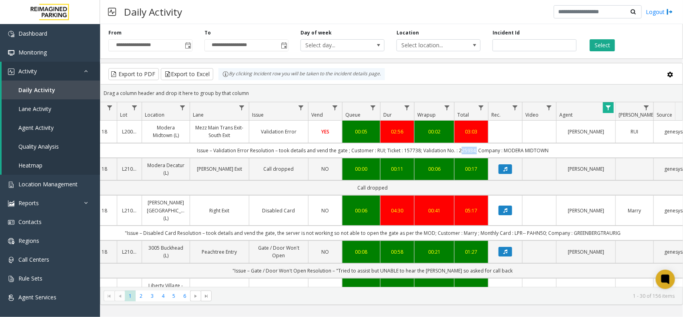
click at [549, 149] on td "Issue – Validation Error Resolution – took details and vend the gate ; Customer…" at bounding box center [373, 150] width 722 height 15
copy td "MODERA MIDTOWN"
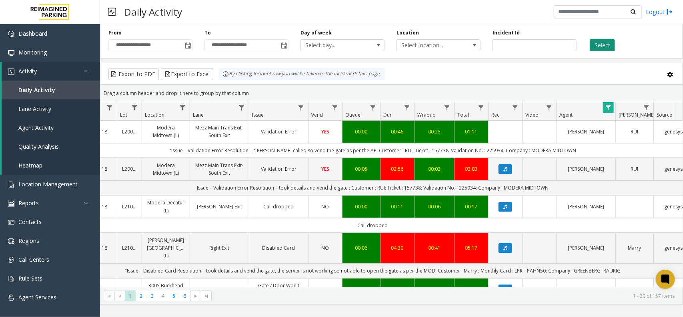
click at [595, 46] on button "Select" at bounding box center [602, 45] width 25 height 12
click at [597, 49] on button "Select" at bounding box center [602, 45] width 25 height 12
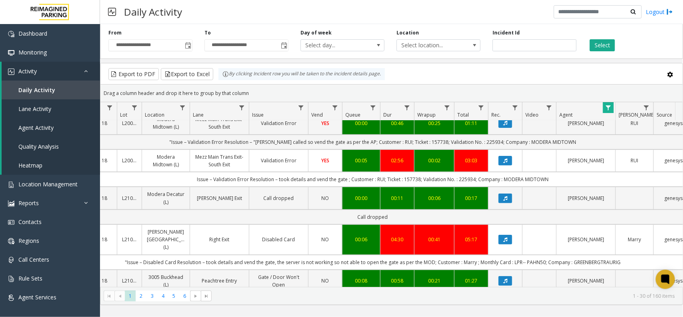
scroll to position [100, 101]
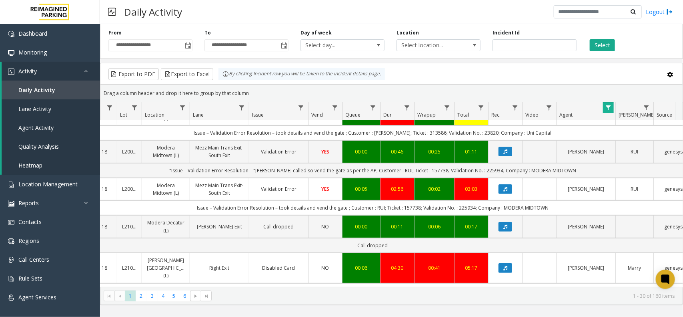
click at [608, 110] on span "Data table" at bounding box center [608, 107] width 6 height 6
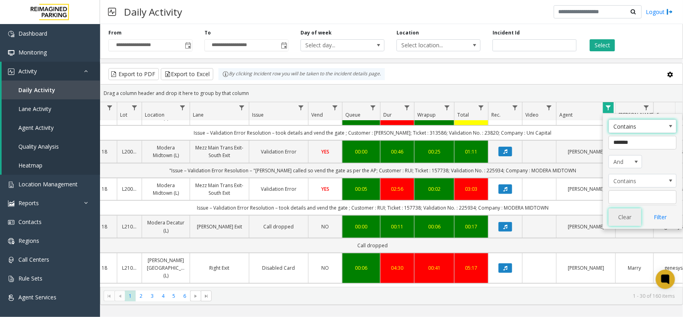
click at [616, 219] on button "Clear" at bounding box center [625, 217] width 33 height 18
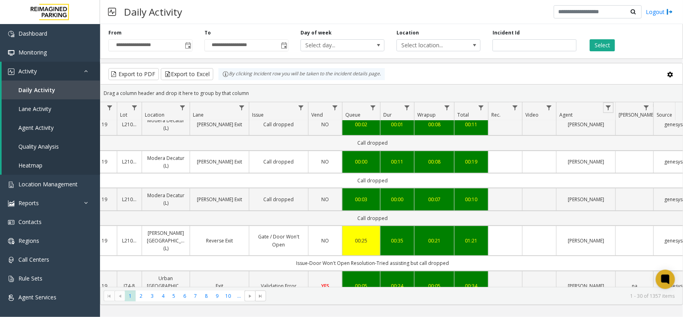
scroll to position [0, 101]
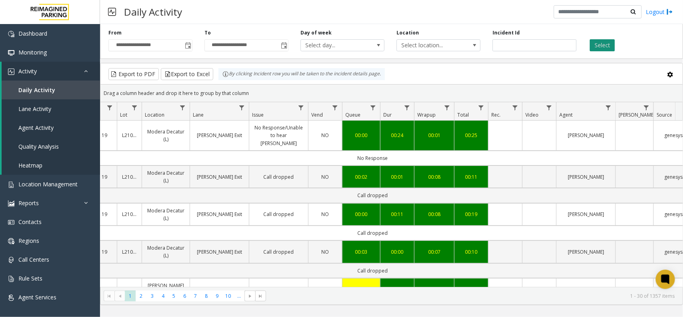
click at [608, 47] on button "Select" at bounding box center [602, 45] width 25 height 12
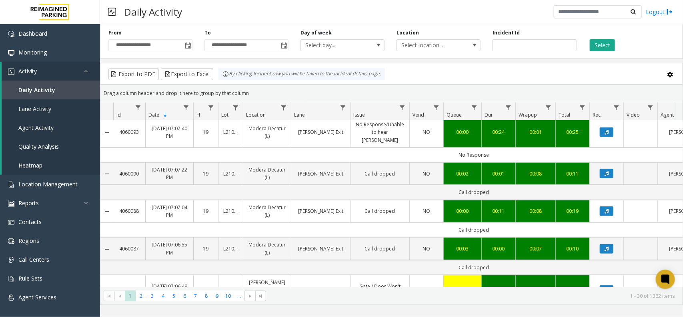
scroll to position [0, 0]
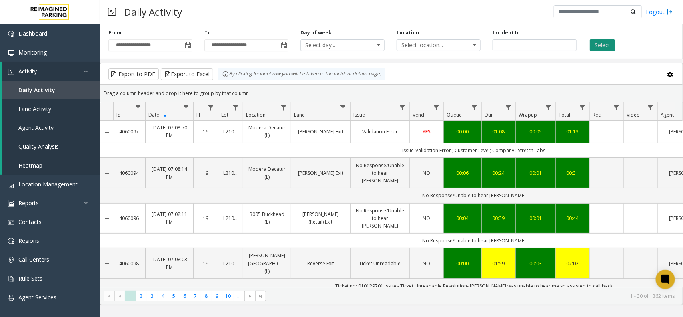
click at [605, 47] on button "Select" at bounding box center [602, 45] width 25 height 12
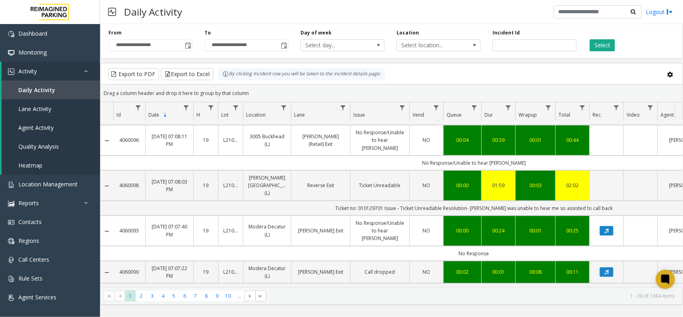
scroll to position [200, 0]
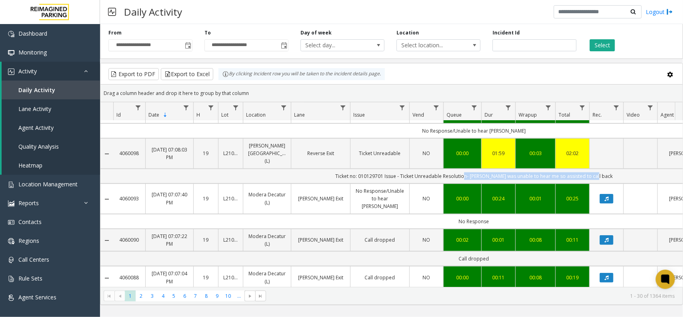
drag, startPoint x: 496, startPoint y: 157, endPoint x: 601, endPoint y: 157, distance: 104.9
click at [601, 168] on td "Ticket no: 010129701 Issue - Ticket Unreadable Resolution- Parker was unable to…" at bounding box center [474, 175] width 722 height 15
click at [385, 168] on td "Ticket no: 010129701 Issue - Ticket Unreadable Resolution- Parker was unable to…" at bounding box center [474, 175] width 722 height 15
copy td "010129701"
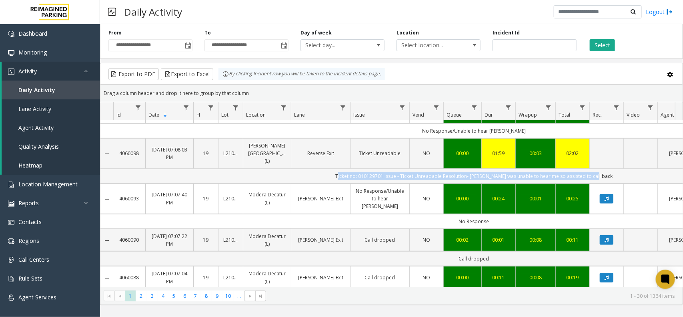
drag, startPoint x: 347, startPoint y: 157, endPoint x: 603, endPoint y: 156, distance: 255.8
click at [603, 168] on td "Ticket no: 010129701 Issue - Ticket Unreadable Resolution- Parker was unable to…" at bounding box center [474, 175] width 722 height 15
copy td "Ticket no: 010129701 Issue - Ticket Unreadable Resolution- Parker was unable to…"
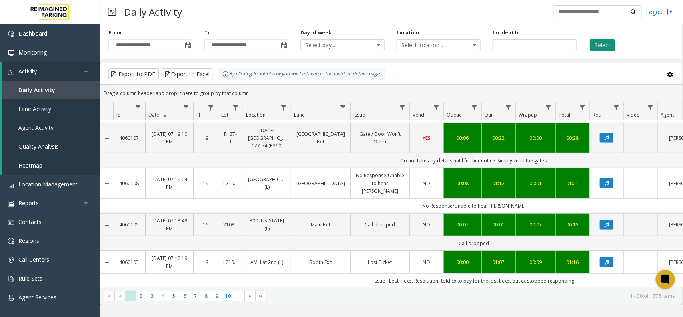
click at [594, 44] on button "Select" at bounding box center [602, 45] width 25 height 12
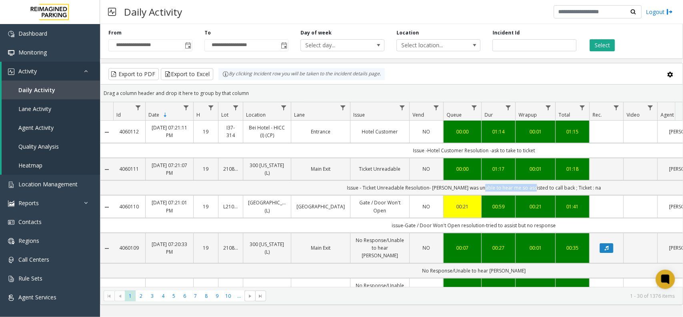
drag, startPoint x: 488, startPoint y: 187, endPoint x: 537, endPoint y: 190, distance: 48.9
click at [537, 190] on td "Issue - Ticket Unreadable Resolution- Parker was unable to hear me so assisted …" at bounding box center [474, 187] width 722 height 15
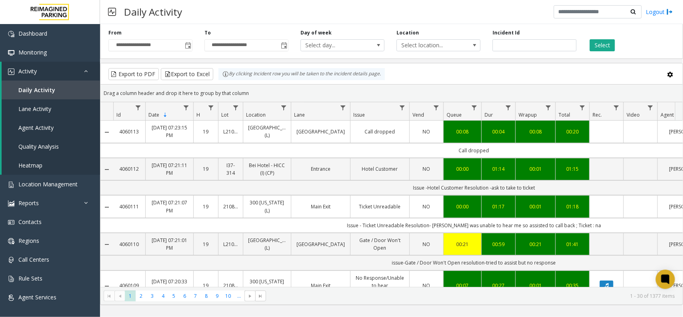
scroll to position [0, 129]
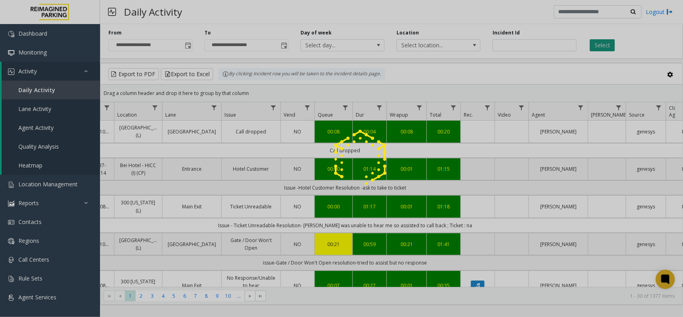
click at [595, 39] on div at bounding box center [341, 158] width 683 height 317
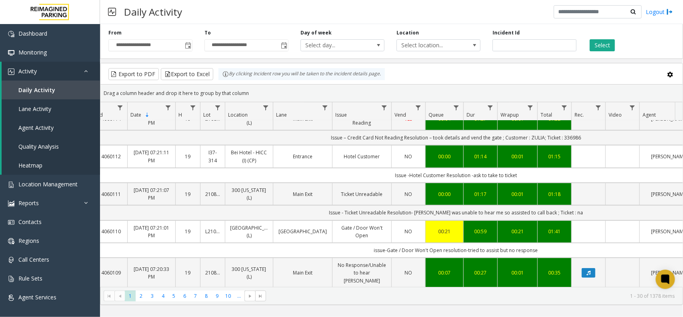
scroll to position [0, 18]
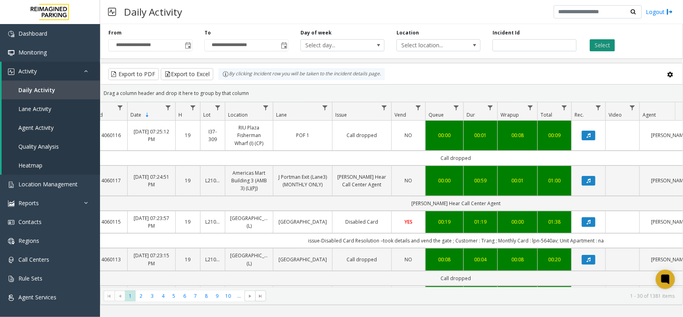
click at [615, 43] on button "Select" at bounding box center [602, 45] width 25 height 12
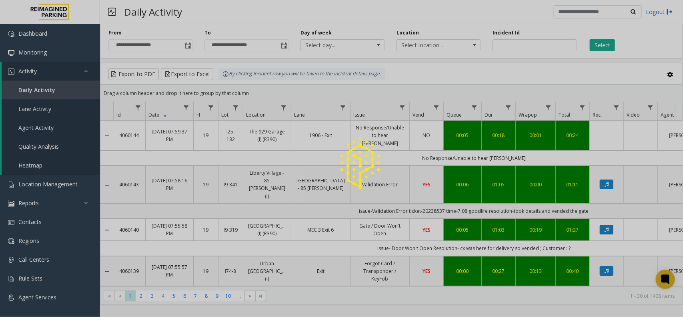
scroll to position [0, 18]
